Goal: Task Accomplishment & Management: Use online tool/utility

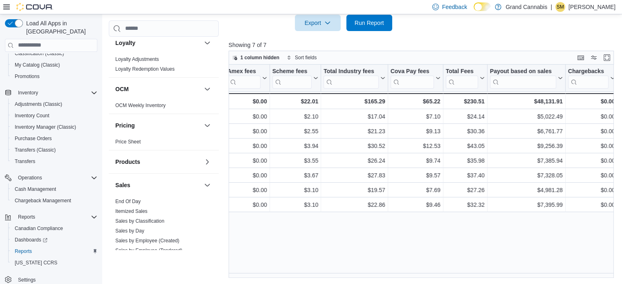
scroll to position [572, 0]
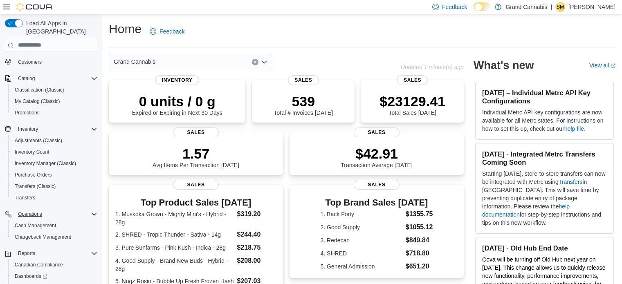
scroll to position [105, 0]
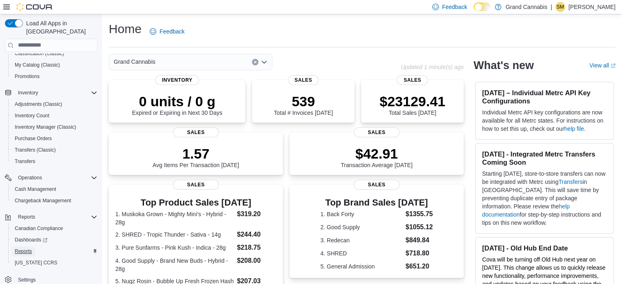
click at [31, 248] on span "Reports" at bounding box center [23, 251] width 17 height 7
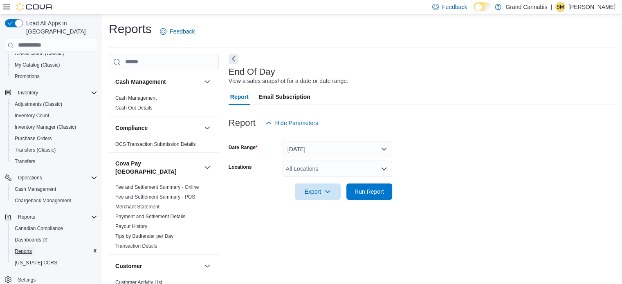
scroll to position [5, 0]
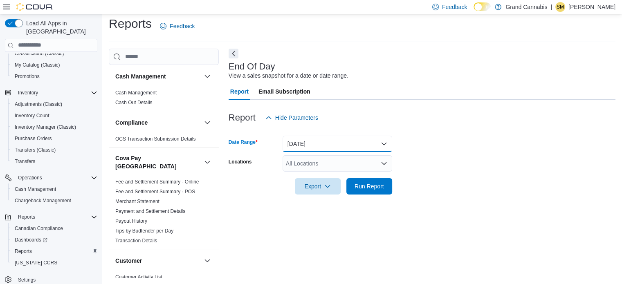
click at [372, 141] on button "[DATE]" at bounding box center [338, 144] width 110 height 16
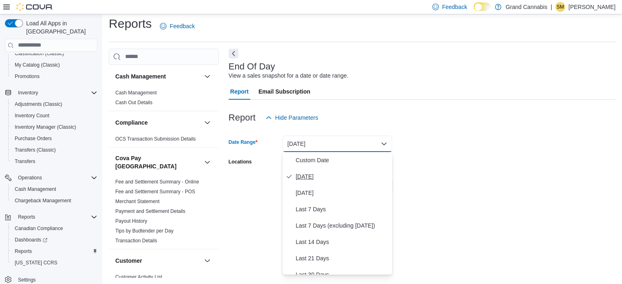
click at [314, 174] on span "[DATE]" at bounding box center [342, 177] width 93 height 10
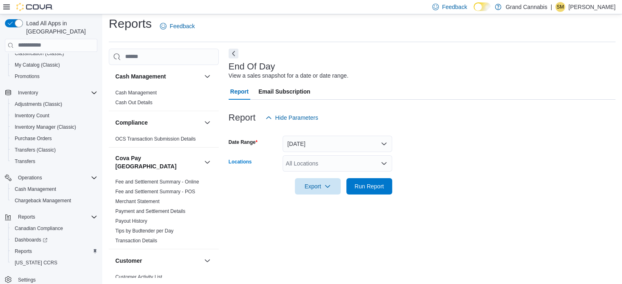
click at [347, 160] on div "All Locations" at bounding box center [338, 163] width 110 height 16
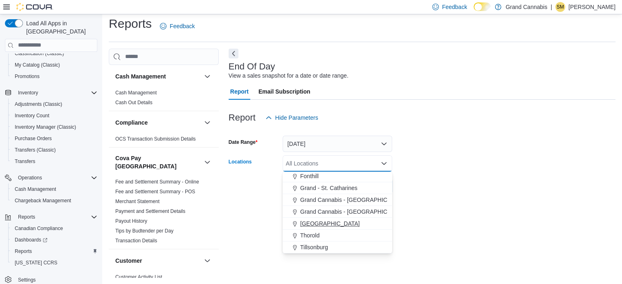
click at [316, 222] on span "[GEOGRAPHIC_DATA]" at bounding box center [330, 224] width 60 height 8
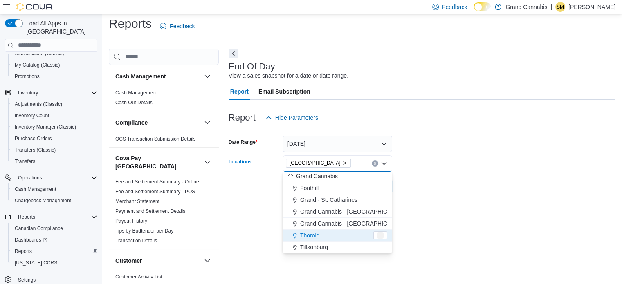
scroll to position [1, 0]
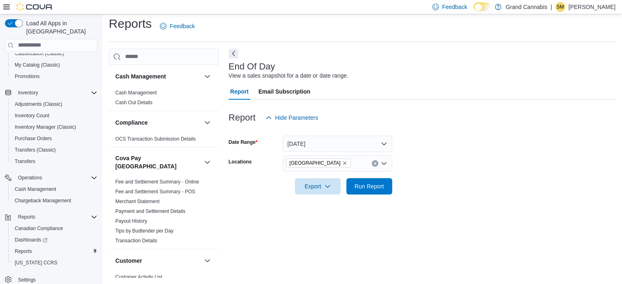
drag, startPoint x: 433, startPoint y: 192, endPoint x: 378, endPoint y: 189, distance: 55.7
click at [433, 192] on form "Date Range [DATE] Locations [GEOGRAPHIC_DATA] Export Run Report" at bounding box center [422, 160] width 387 height 69
click at [375, 189] on span "Run Report" at bounding box center [369, 186] width 29 height 8
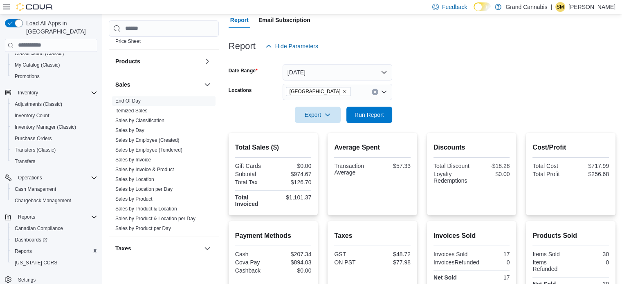
scroll to position [613, 0]
click at [139, 156] on span "Sales by Invoice" at bounding box center [133, 159] width 36 height 7
click at [139, 156] on link "Sales by Invoice" at bounding box center [133, 159] width 36 height 6
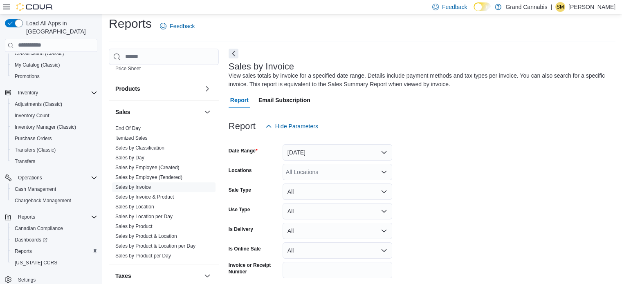
scroll to position [27, 0]
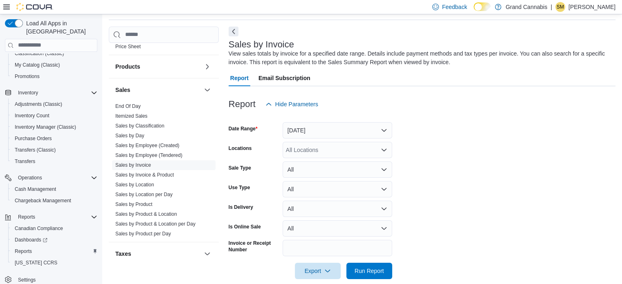
click at [343, 118] on div at bounding box center [422, 117] width 387 height 10
click at [330, 133] on button "[DATE]" at bounding box center [338, 130] width 110 height 16
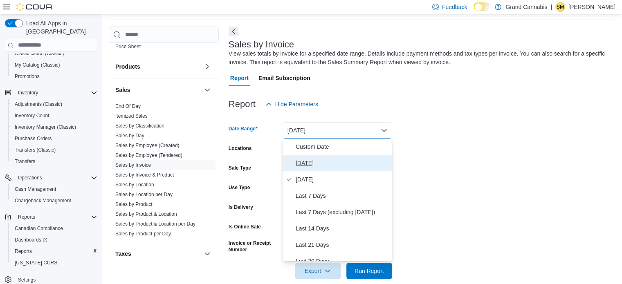
click at [312, 164] on span "Today" at bounding box center [342, 163] width 93 height 10
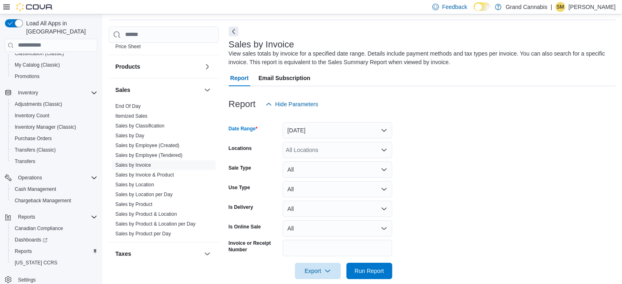
click at [321, 152] on div "All Locations" at bounding box center [338, 150] width 110 height 16
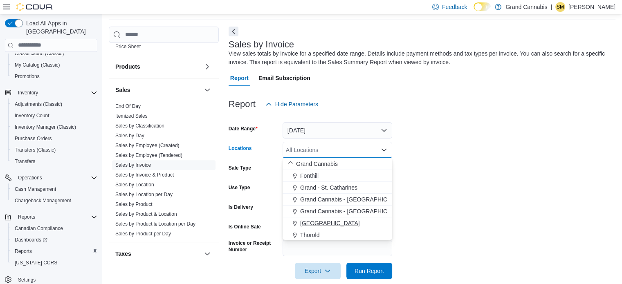
click at [324, 225] on span "Port Dover" at bounding box center [330, 223] width 60 height 8
click at [489, 182] on form "Date Range Today Locations Port Dover Combo box. Selected. Port Dover. Press Ba…" at bounding box center [422, 195] width 387 height 167
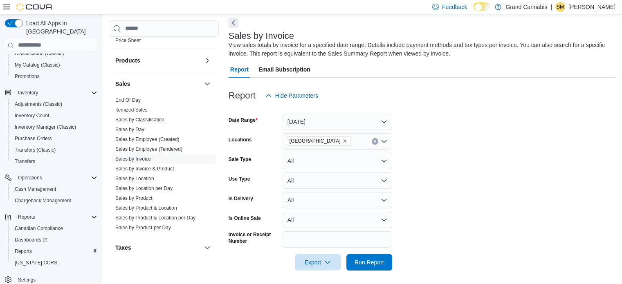
scroll to position [38, 0]
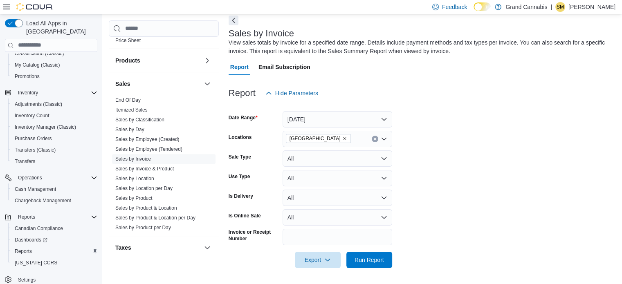
click at [365, 269] on div at bounding box center [422, 273] width 387 height 10
drag, startPoint x: 366, startPoint y: 263, endPoint x: 404, endPoint y: 207, distance: 66.9
click at [367, 262] on span "Run Report" at bounding box center [369, 260] width 29 height 8
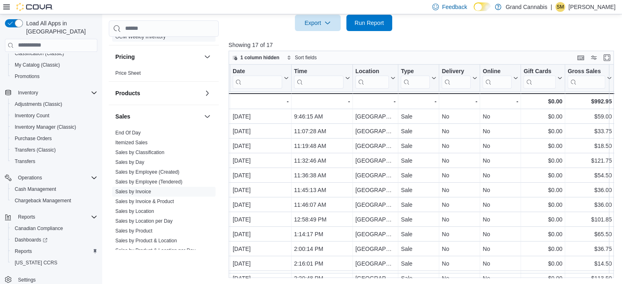
scroll to position [532, 0]
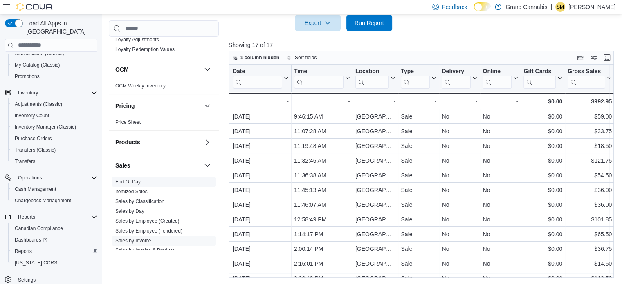
click at [135, 179] on link "End Of Day" at bounding box center [127, 182] width 25 height 6
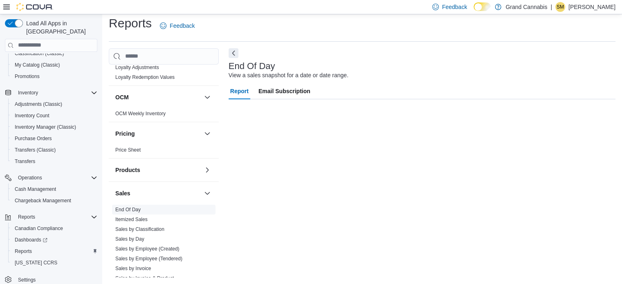
scroll to position [5, 0]
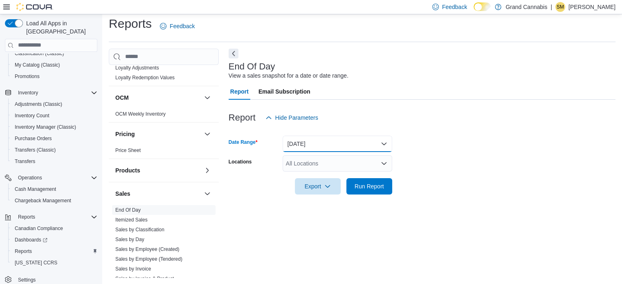
click at [317, 140] on button "Today" at bounding box center [338, 144] width 110 height 16
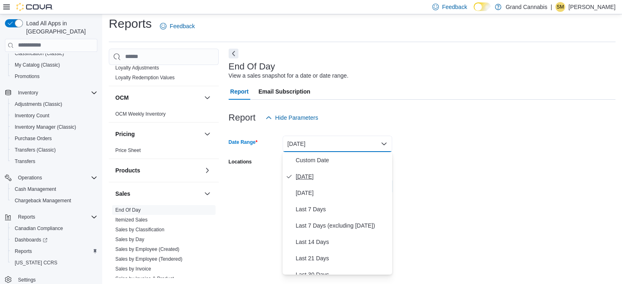
click at [318, 176] on span "Today" at bounding box center [342, 177] width 93 height 10
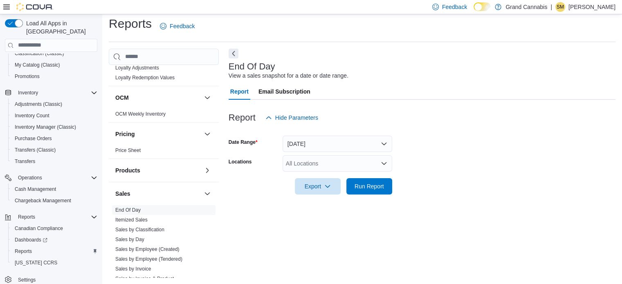
click at [320, 168] on div "All Locations" at bounding box center [338, 163] width 110 height 16
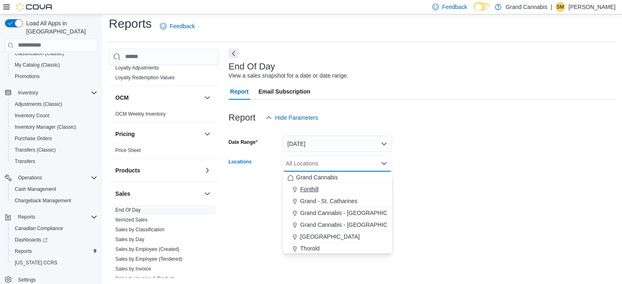
click at [320, 187] on div "Fonthill" at bounding box center [337, 189] width 100 height 8
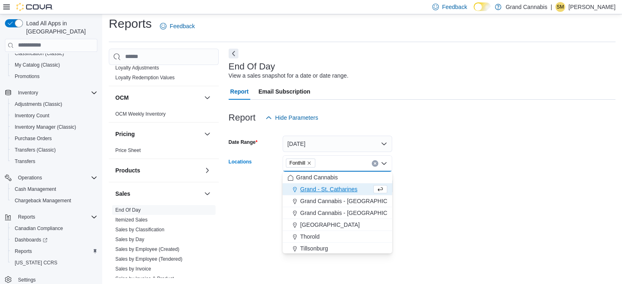
click at [492, 140] on form "Date Range Today Locations Fonthill Combo box. Selected. Fonthill. Press Backsp…" at bounding box center [422, 160] width 387 height 69
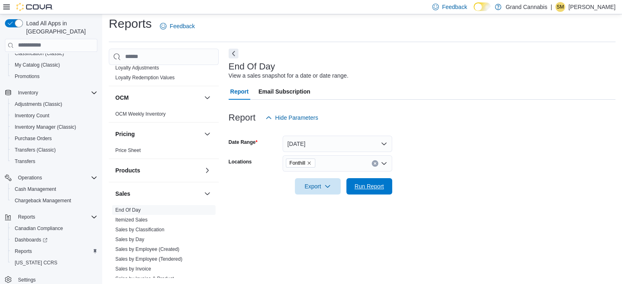
click at [373, 189] on span "Run Report" at bounding box center [369, 186] width 29 height 8
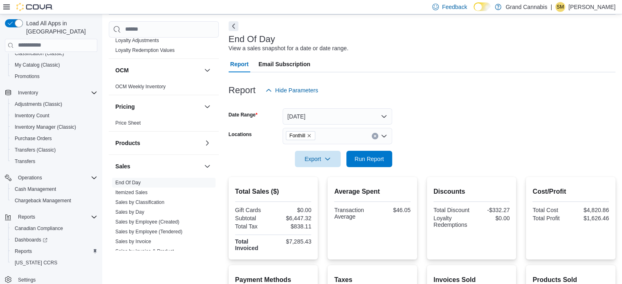
scroll to position [46, 0]
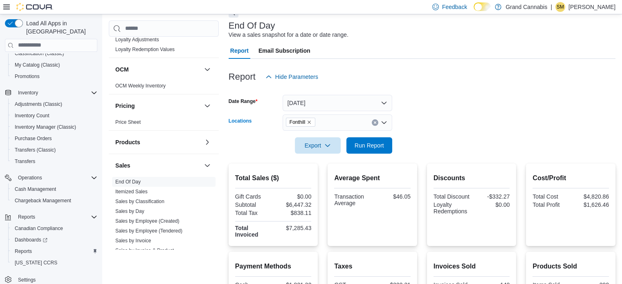
click at [372, 125] on div "Fonthill" at bounding box center [338, 123] width 110 height 16
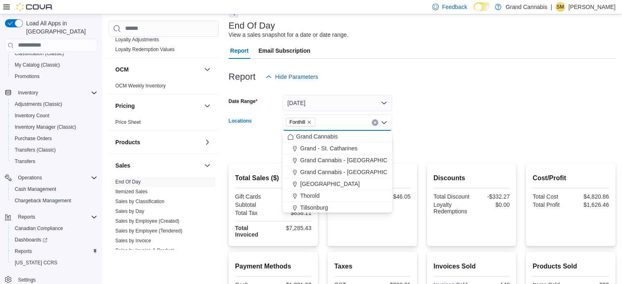
click at [381, 122] on icon "Close list of options" at bounding box center [384, 122] width 7 height 7
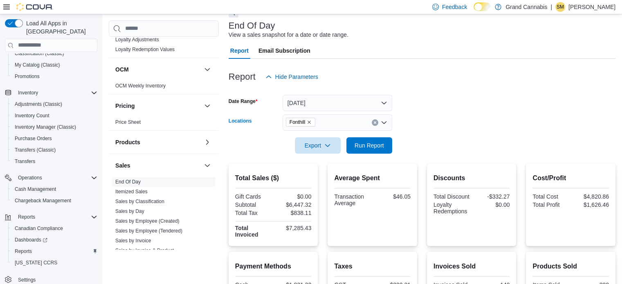
click at [371, 125] on div "Fonthill" at bounding box center [338, 123] width 110 height 16
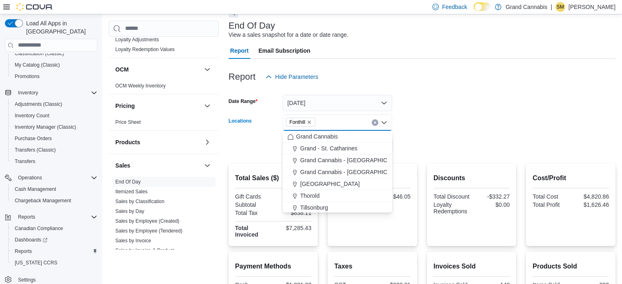
click at [379, 123] on div "Fonthill" at bounding box center [338, 123] width 110 height 16
click at [375, 125] on button "Clear input" at bounding box center [375, 122] width 7 height 7
click at [357, 157] on span "Grand - St. Catharines" at bounding box center [328, 160] width 57 height 8
drag, startPoint x: 456, startPoint y: 120, endPoint x: 448, endPoint y: 120, distance: 7.8
click at [456, 119] on form "Date Range Today Locations Grand - St. Catharines Combo box. Selected. Grand - …" at bounding box center [422, 119] width 387 height 69
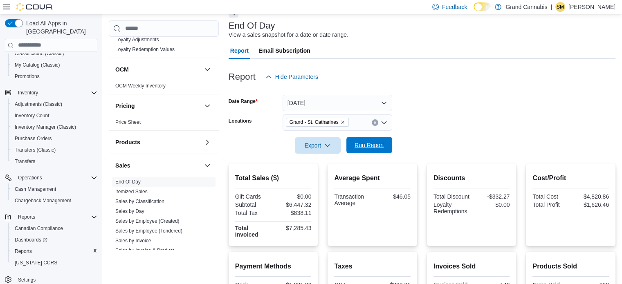
click at [372, 146] on span "Run Report" at bounding box center [369, 145] width 29 height 8
click at [375, 126] on button "Clear input" at bounding box center [375, 122] width 7 height 7
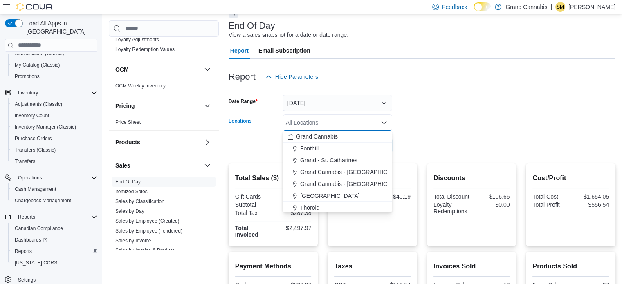
drag, startPoint x: 364, startPoint y: 182, endPoint x: 391, endPoint y: 178, distance: 26.4
click at [364, 182] on span "Grand Cannabis - Georgetown" at bounding box center [353, 184] width 106 height 8
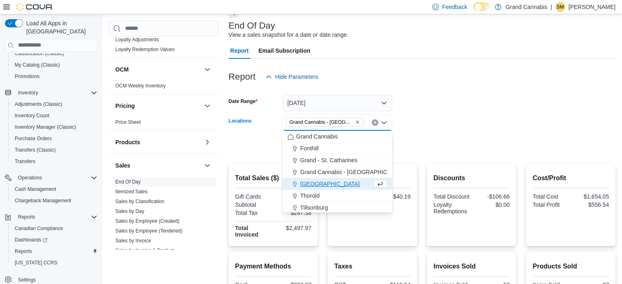
drag, startPoint x: 426, startPoint y: 155, endPoint x: 420, endPoint y: 155, distance: 5.3
click at [426, 155] on div at bounding box center [422, 159] width 387 height 10
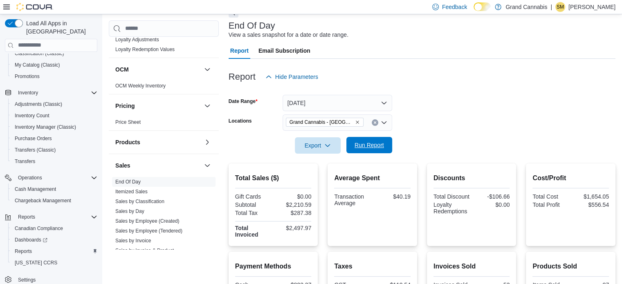
click at [356, 146] on span "Run Report" at bounding box center [369, 145] width 29 height 8
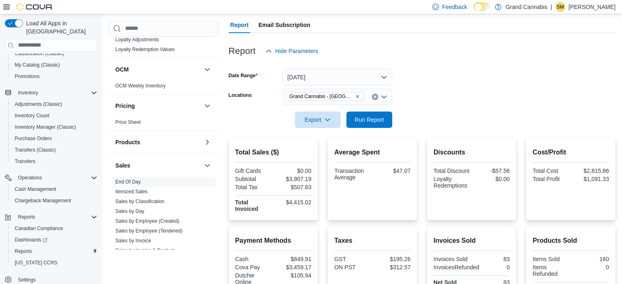
scroll to position [58, 0]
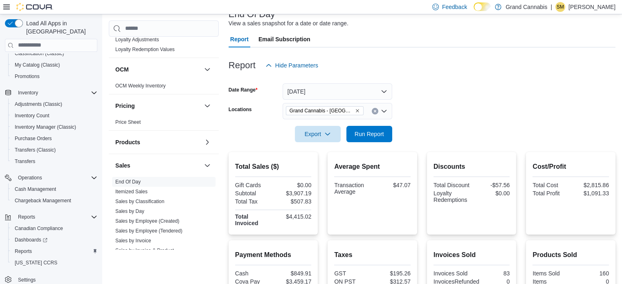
click at [375, 112] on icon "Clear input" at bounding box center [374, 111] width 3 height 3
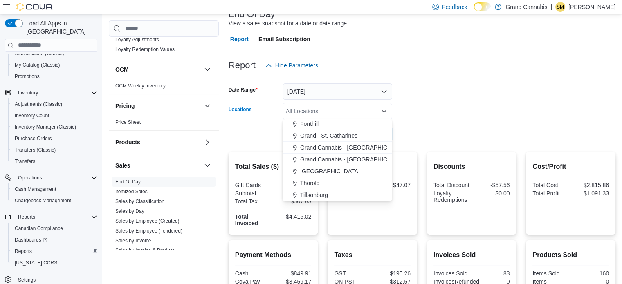
click at [327, 189] on button "Thorold" at bounding box center [338, 183] width 110 height 12
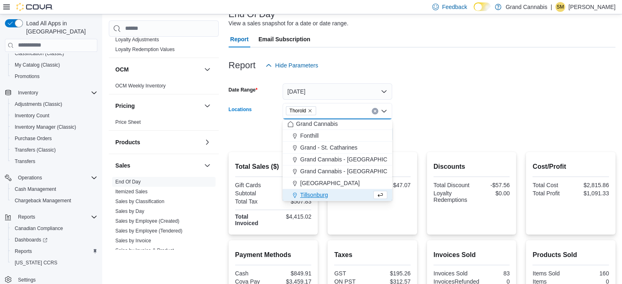
scroll to position [1, 0]
click at [311, 108] on icon "Remove Thorold from selection in this group" at bounding box center [310, 110] width 5 height 5
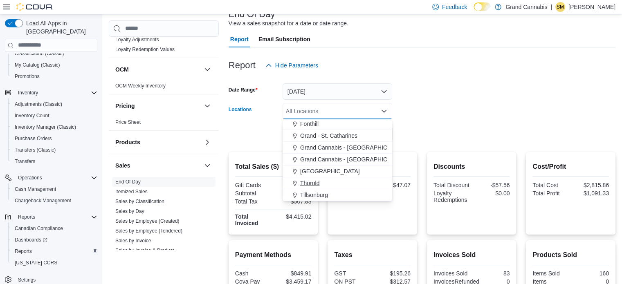
click at [312, 192] on span "Tillsonburg" at bounding box center [314, 195] width 28 height 8
click at [439, 122] on div at bounding box center [422, 122] width 387 height 7
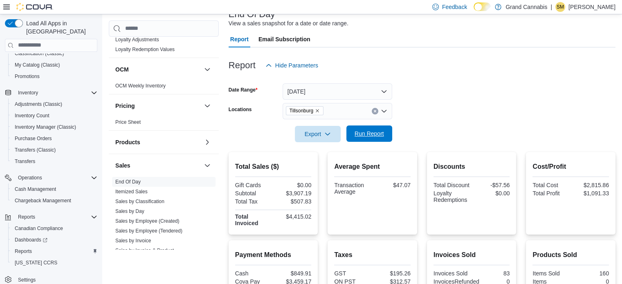
click at [376, 133] on span "Run Report" at bounding box center [369, 134] width 29 height 8
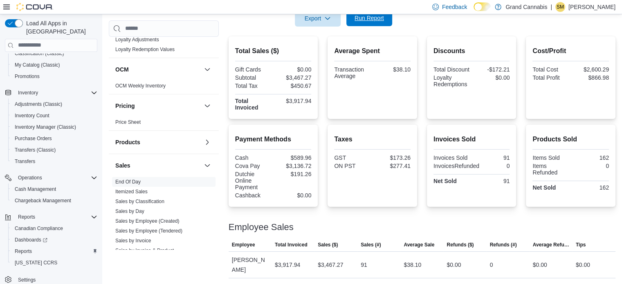
scroll to position [10, 0]
